Goal: Task Accomplishment & Management: Manage account settings

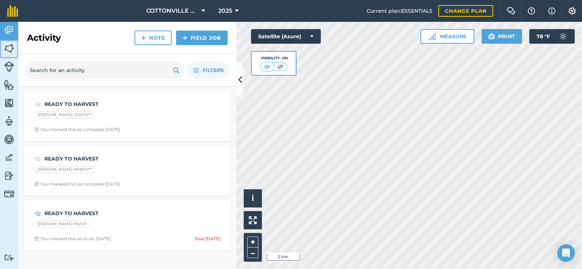
click at [5, 49] on img at bounding box center [9, 48] width 10 height 11
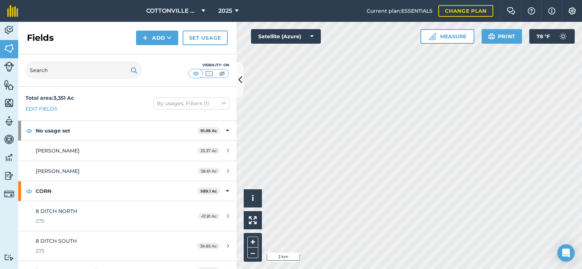
click at [75, 43] on div "Fields Add Set usage" at bounding box center [127, 38] width 218 height 32
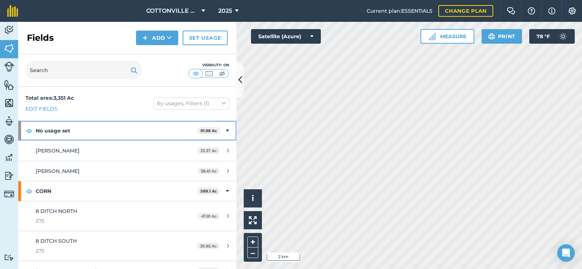
click at [80, 128] on strong "No usage set" at bounding box center [117, 131] width 162 height 20
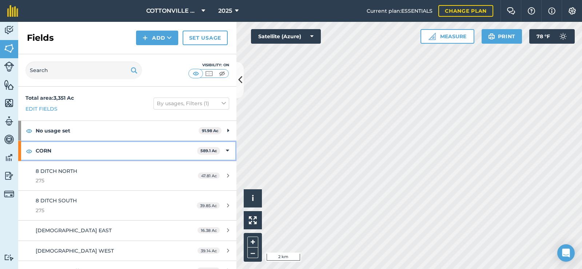
click at [83, 148] on strong "CORN" at bounding box center [117, 151] width 162 height 20
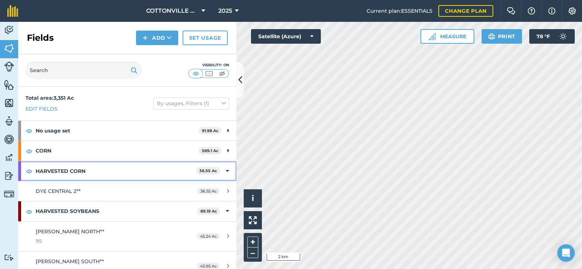
click at [84, 170] on strong "HARVESTED CORN" at bounding box center [116, 171] width 160 height 20
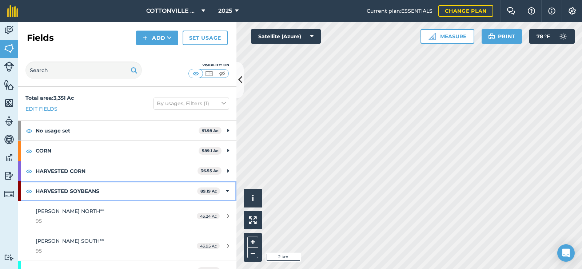
click at [79, 193] on strong "HARVESTED SOYBEANS" at bounding box center [117, 191] width 162 height 20
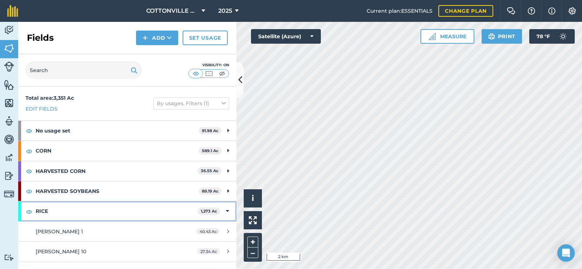
click at [82, 204] on strong "RICE" at bounding box center [117, 211] width 162 height 20
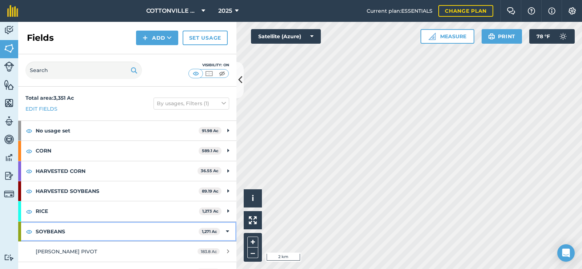
click at [77, 230] on strong "SOYBEANS" at bounding box center [117, 232] width 163 height 20
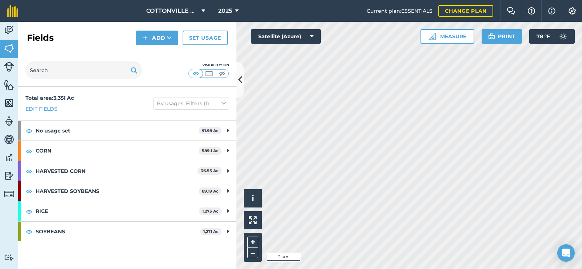
click at [136, 92] on div "Total area : 3,351 Ac Edit fields By usages, Filters (1)" at bounding box center [127, 104] width 218 height 34
click at [118, 97] on div "Total area : 3,351 Ac Edit fields By usages, Filters (1)" at bounding box center [127, 104] width 218 height 34
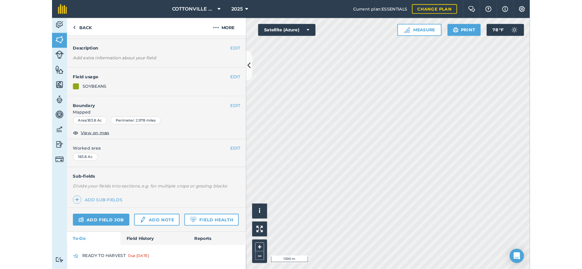
scroll to position [42, 0]
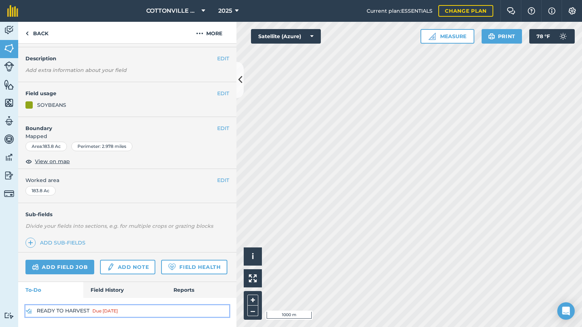
click at [47, 268] on link "READY TO HARVEST Due [DATE]" at bounding box center [127, 312] width 204 height 12
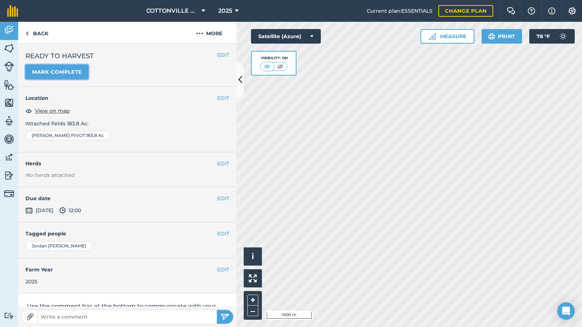
click at [45, 72] on button "Mark complete" at bounding box center [56, 72] width 63 height 15
click at [8, 48] on img at bounding box center [9, 48] width 10 height 11
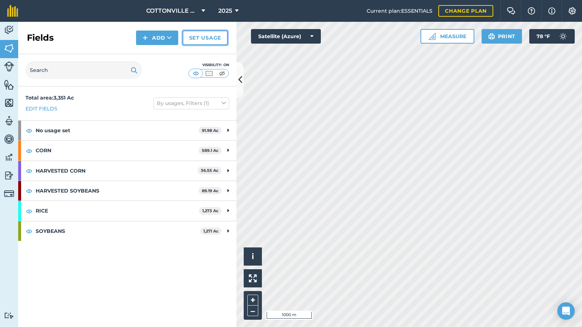
click at [200, 32] on link "Set usage" at bounding box center [205, 38] width 45 height 15
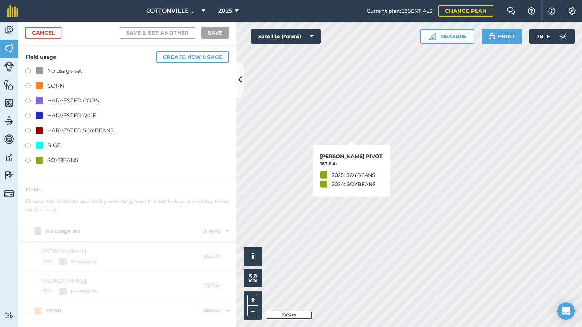
checkbox input "true"
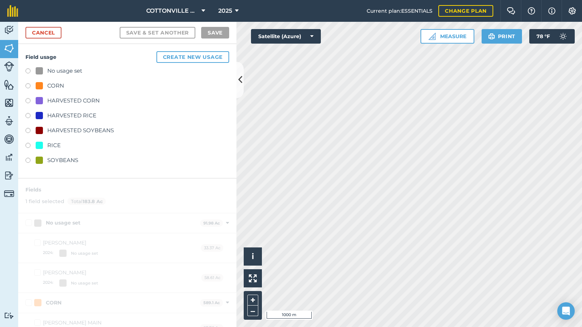
click at [90, 130] on div "HARVESTED SOYBEANS" at bounding box center [80, 130] width 67 height 9
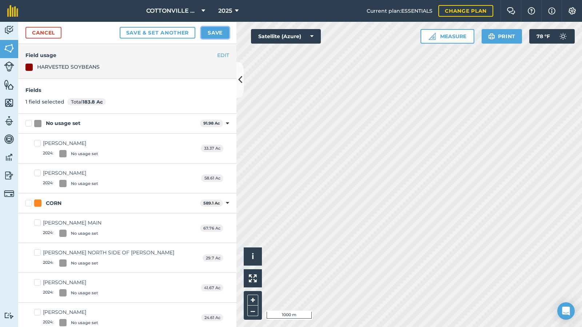
click at [226, 29] on button "Save" at bounding box center [215, 33] width 28 height 12
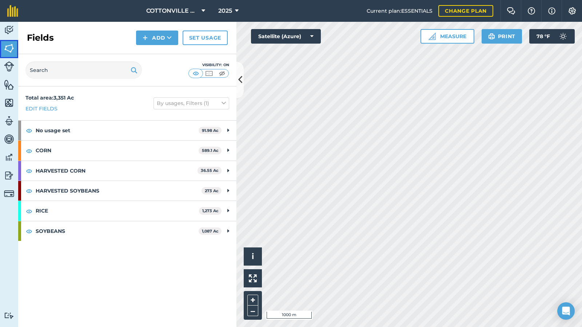
click at [9, 48] on img at bounding box center [9, 48] width 10 height 11
click at [94, 45] on div "Fields Add Set usage" at bounding box center [127, 38] width 218 height 32
click at [108, 265] on div "Total area : 3,351 Ac Edit fields By usages, Filters (1) No usage set 91.98 Ac …" at bounding box center [127, 207] width 218 height 241
click at [161, 62] on div "Visibility: On" at bounding box center [127, 70] width 218 height 32
click at [172, 66] on div "Visibility: On" at bounding box center [127, 70] width 218 height 32
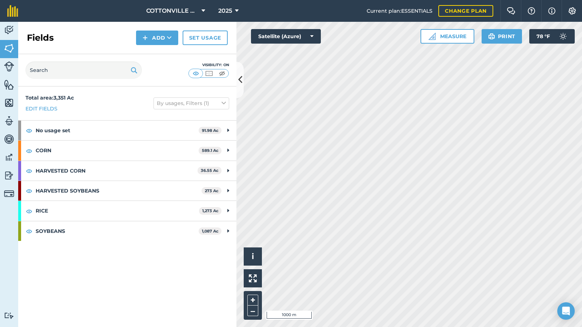
click at [101, 32] on div "Fields Add Set usage" at bounding box center [127, 38] width 218 height 32
click at [93, 33] on div "Fields Add Set usage" at bounding box center [127, 38] width 218 height 32
click at [73, 29] on div "Fields Add Set usage" at bounding box center [127, 38] width 218 height 32
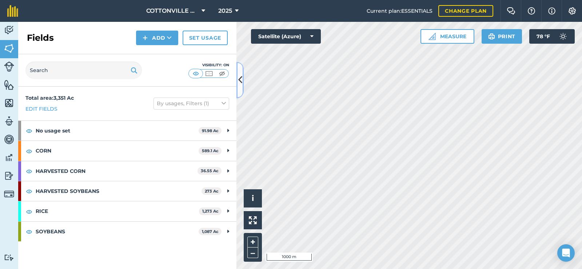
click at [237, 75] on button at bounding box center [239, 80] width 7 height 36
